Goal: Task Accomplishment & Management: Use online tool/utility

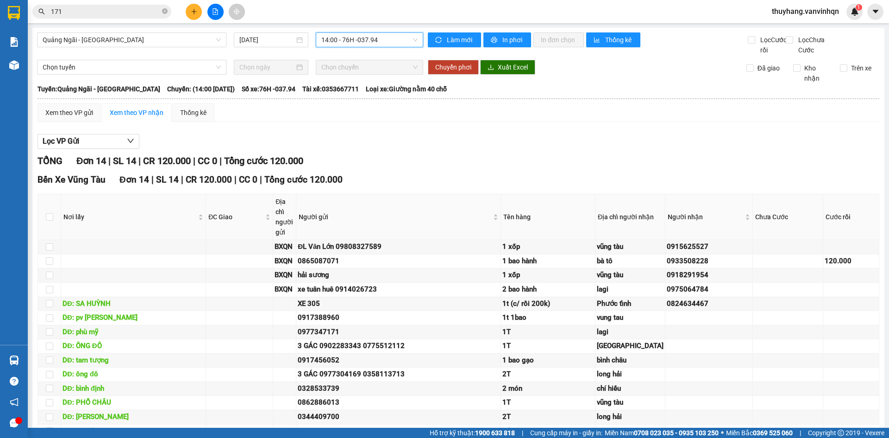
click at [362, 38] on span "14:00 - 76H -037.94" at bounding box center [369, 40] width 96 height 14
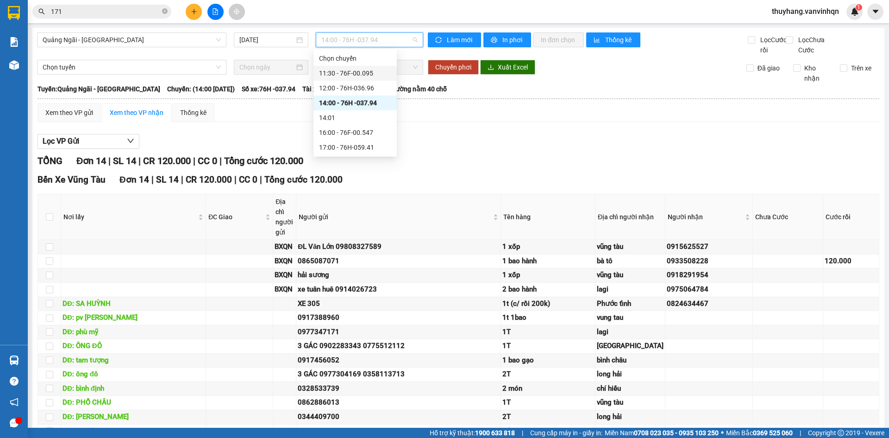
click at [370, 75] on div "11:30 - 76F-00.095" at bounding box center [355, 73] width 72 height 10
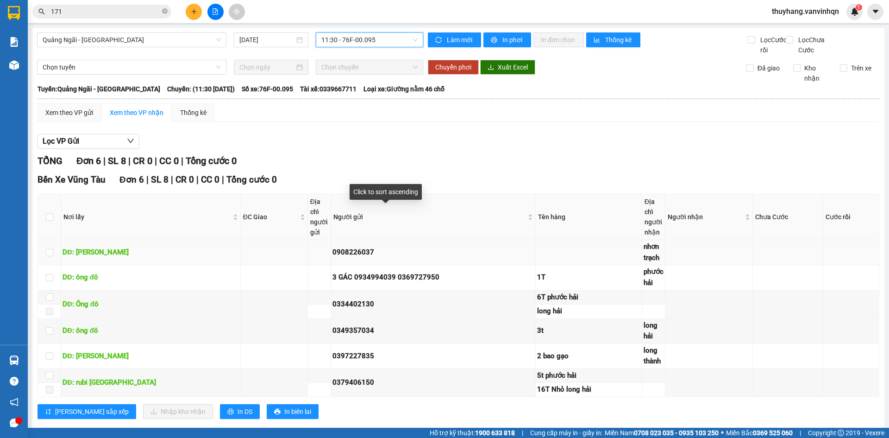
scroll to position [27, 0]
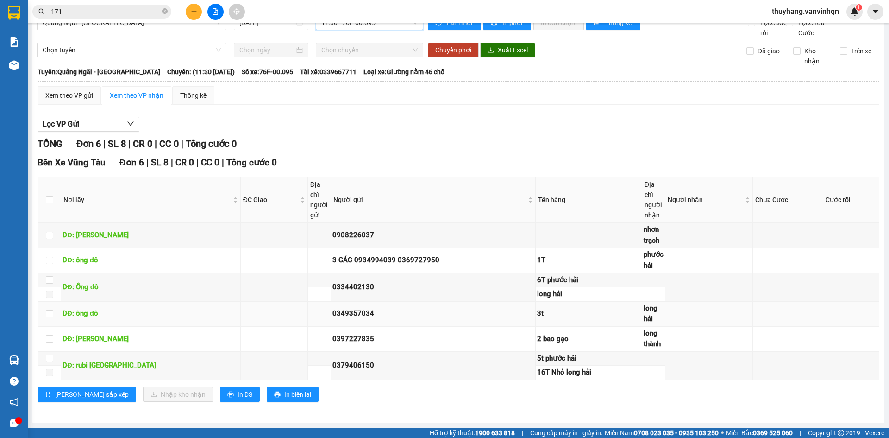
click at [537, 319] on div "3t" at bounding box center [588, 313] width 103 height 11
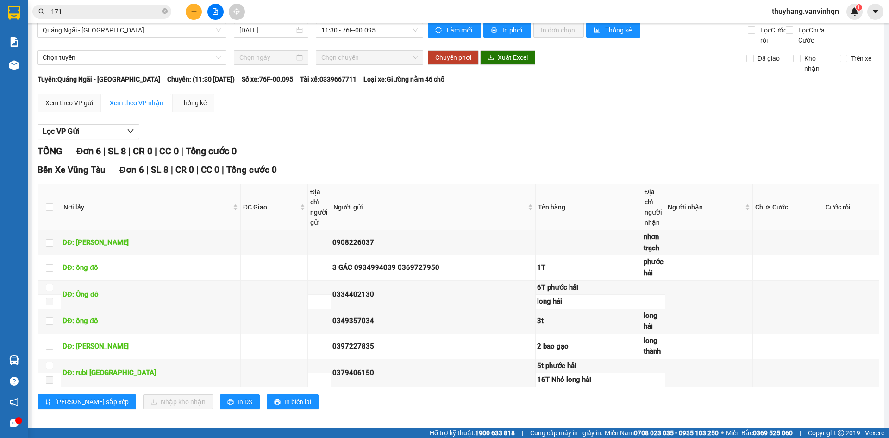
scroll to position [0, 0]
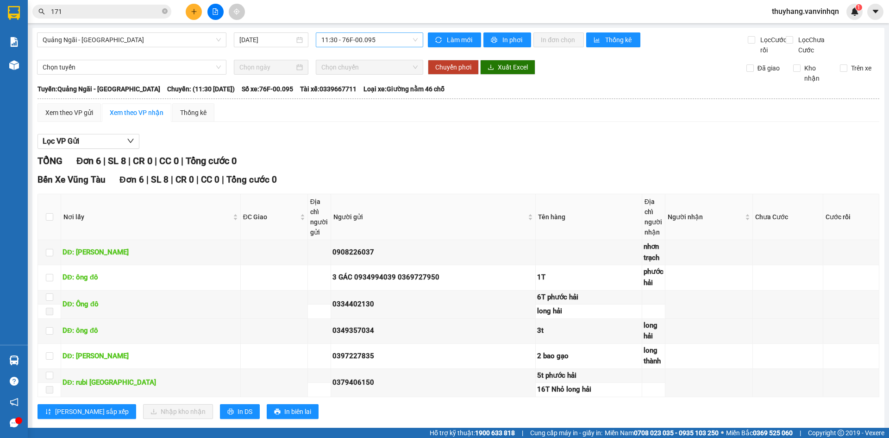
click at [373, 34] on span "11:30 - 76F-00.095" at bounding box center [369, 40] width 96 height 14
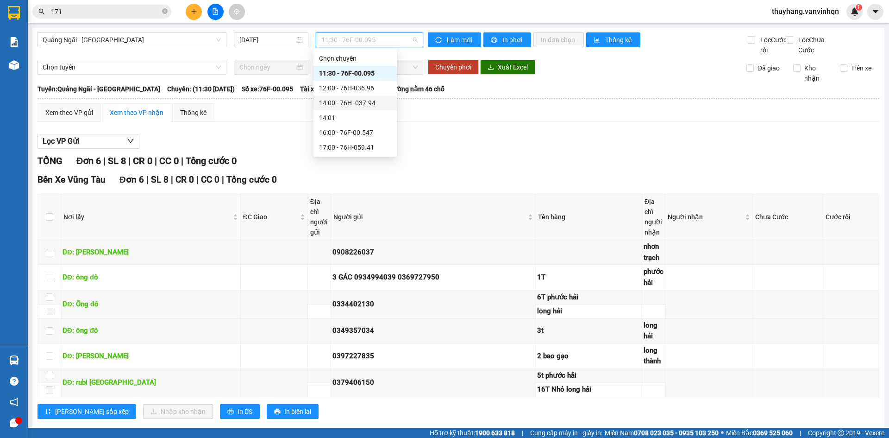
click at [376, 103] on div "14:00 - 76H -037.94" at bounding box center [355, 103] width 72 height 10
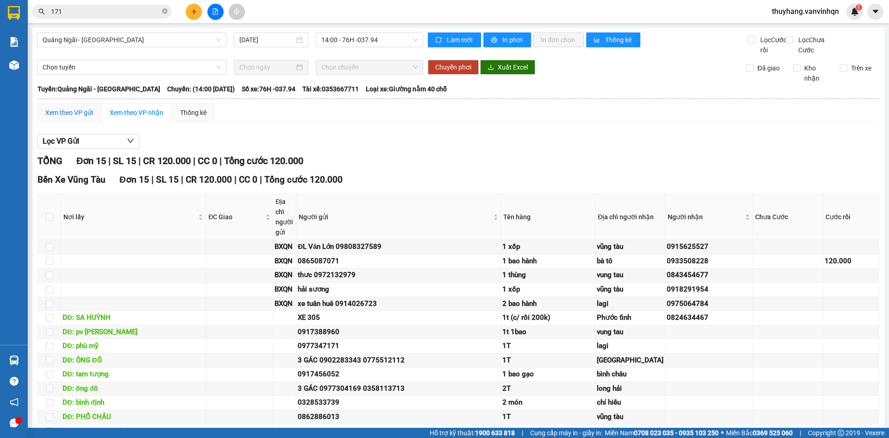
click at [65, 118] on div "Xem theo VP gửi" at bounding box center [69, 112] width 48 height 10
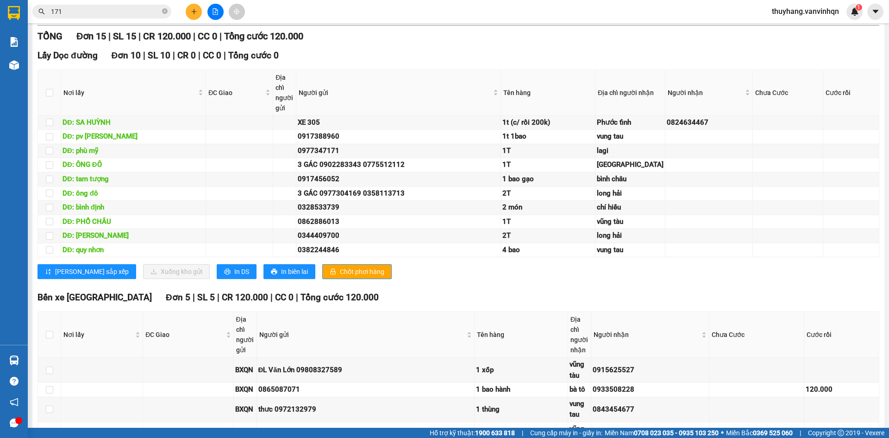
scroll to position [324, 0]
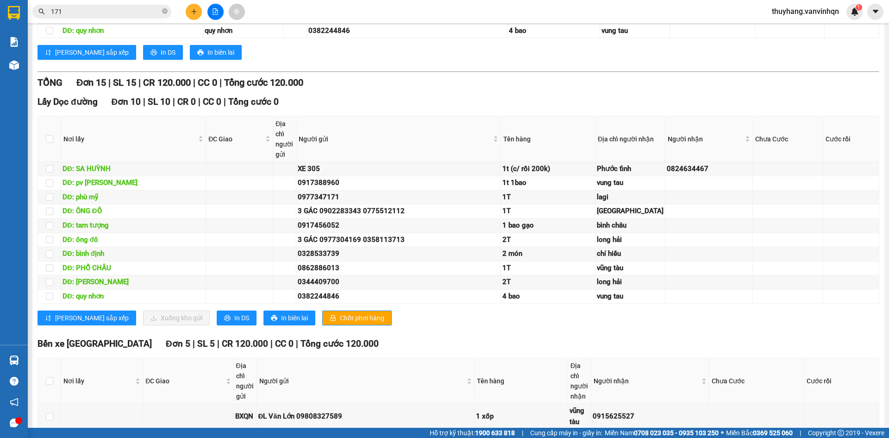
click at [131, 13] on input "171" at bounding box center [105, 11] width 109 height 10
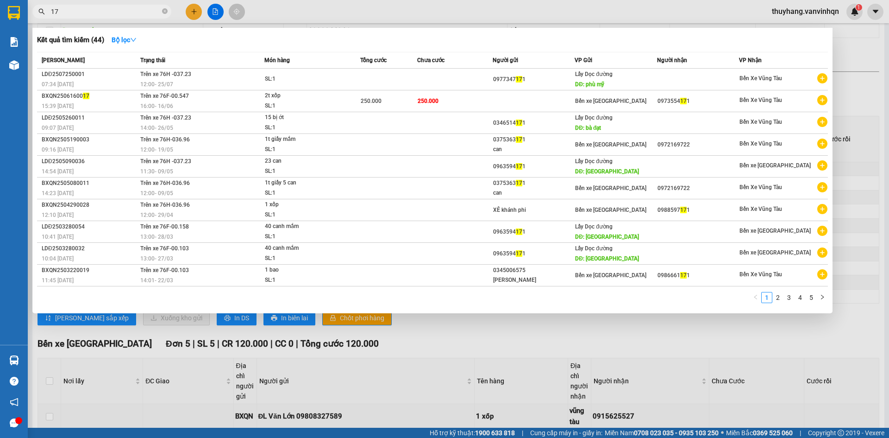
type input "1"
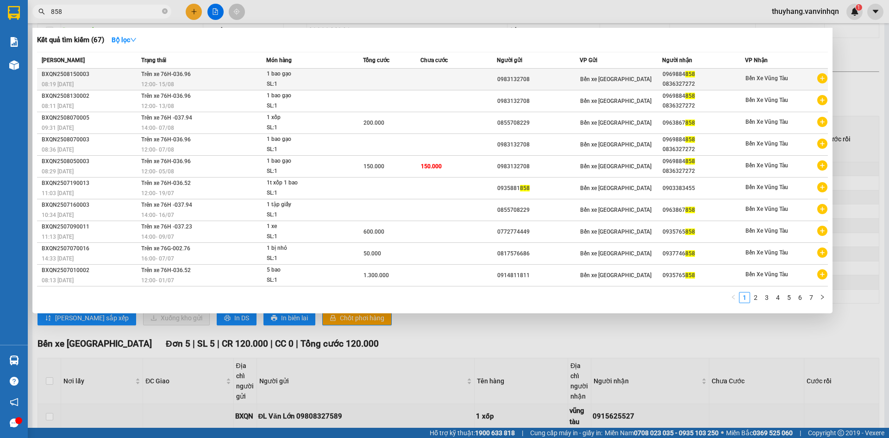
type input "858"
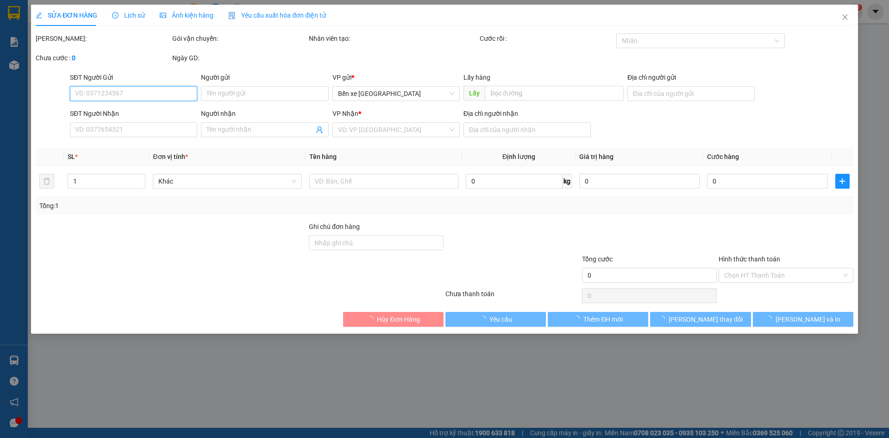
type input "0983132708"
type input "BXQN"
type input "0969884858"
type input "0836327272"
type input "vx hách dịch"
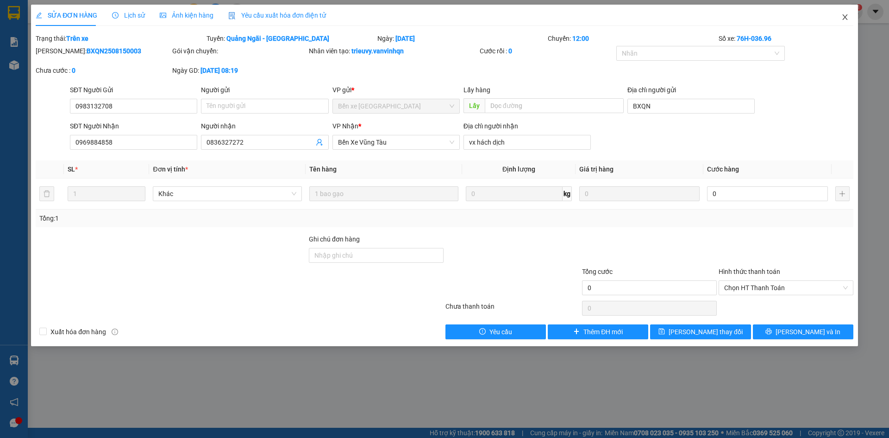
click at [847, 16] on icon "close" at bounding box center [844, 16] width 7 height 7
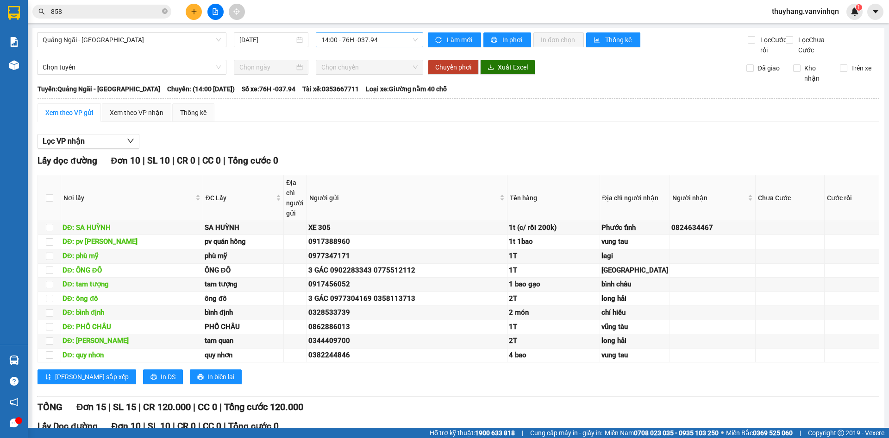
click at [368, 35] on span "14:00 - 76H -037.94" at bounding box center [369, 40] width 96 height 14
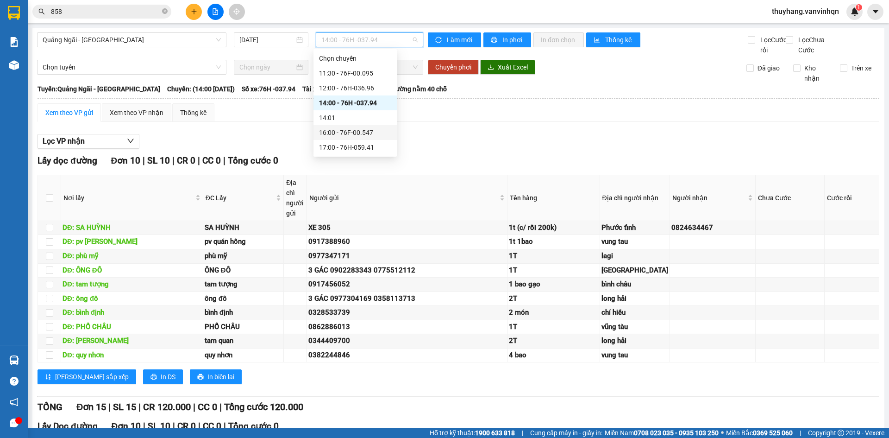
click at [379, 127] on div "16:00 - 76F-00.547" at bounding box center [355, 132] width 72 height 10
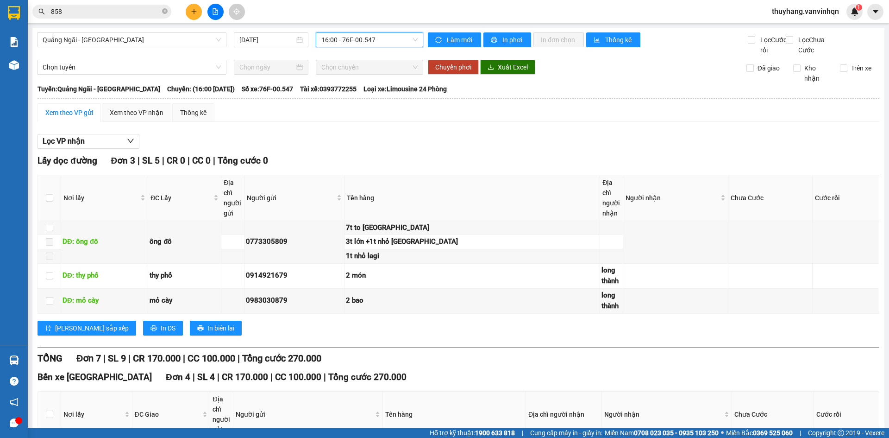
click at [376, 41] on span "16:00 - 76F-00.547" at bounding box center [369, 40] width 96 height 14
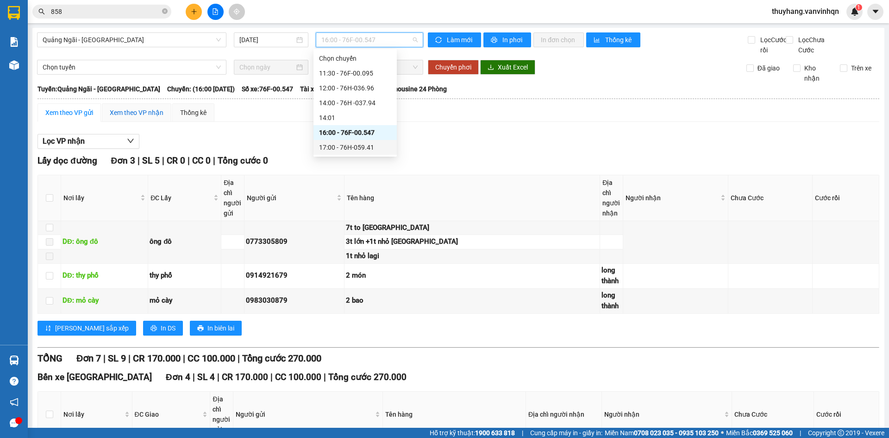
click at [146, 118] on div "Xem theo VP nhận" at bounding box center [137, 112] width 54 height 10
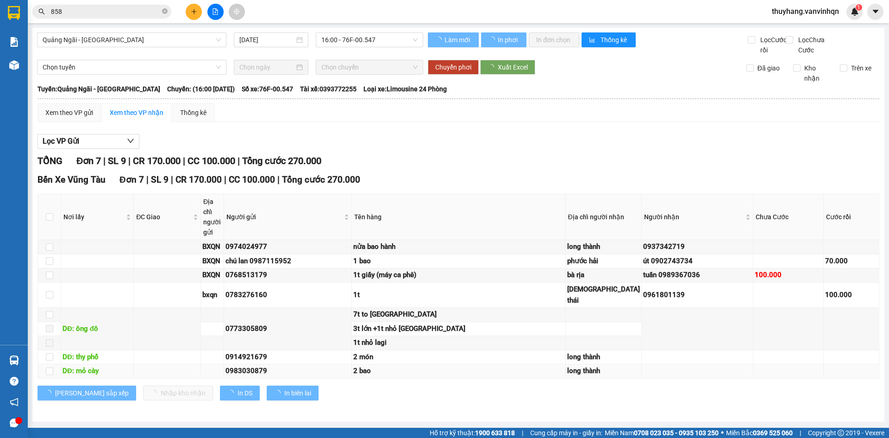
scroll to position [52, 0]
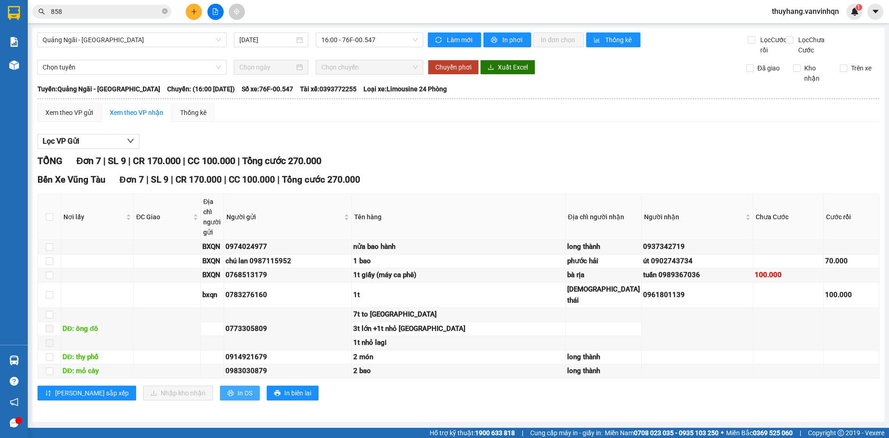
click at [238, 393] on span "In DS" at bounding box center [245, 393] width 15 height 10
